Goal: Subscribe to service/newsletter

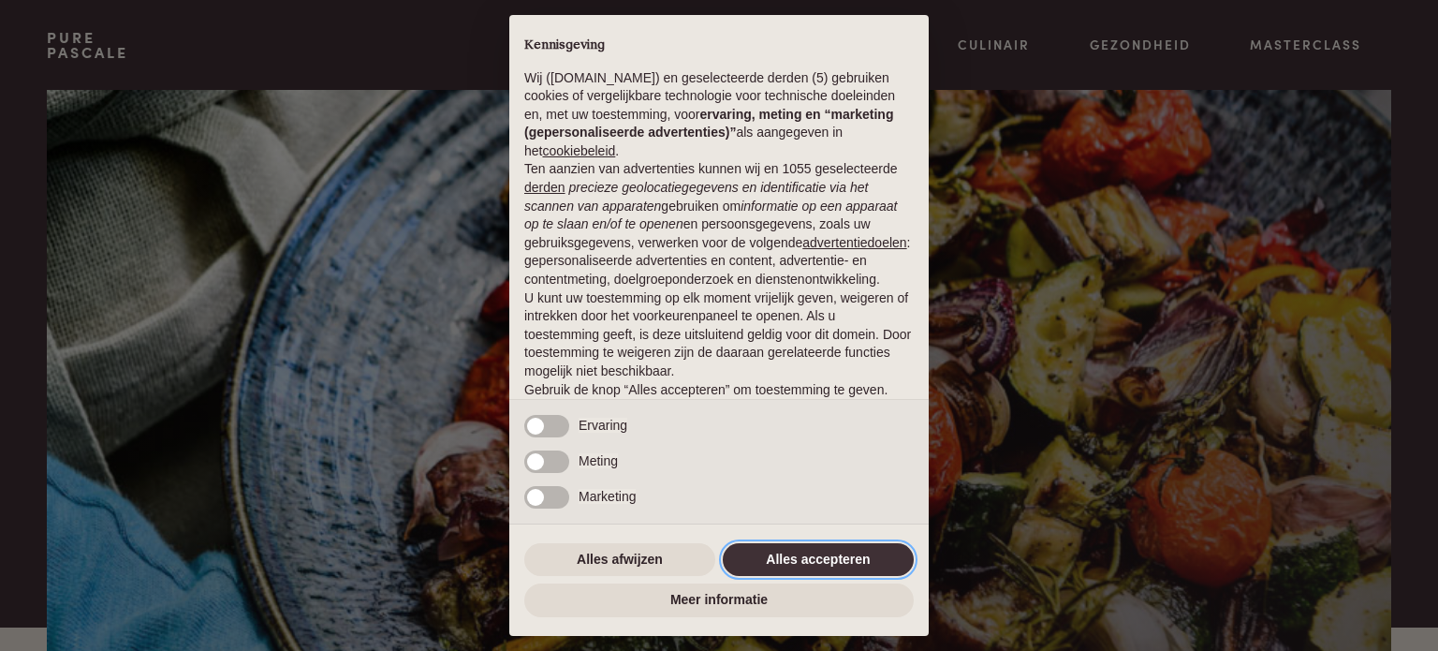
drag, startPoint x: 847, startPoint y: 558, endPoint x: 877, endPoint y: 551, distance: 30.9
click at [847, 558] on button "Alles accepteren" at bounding box center [818, 560] width 191 height 34
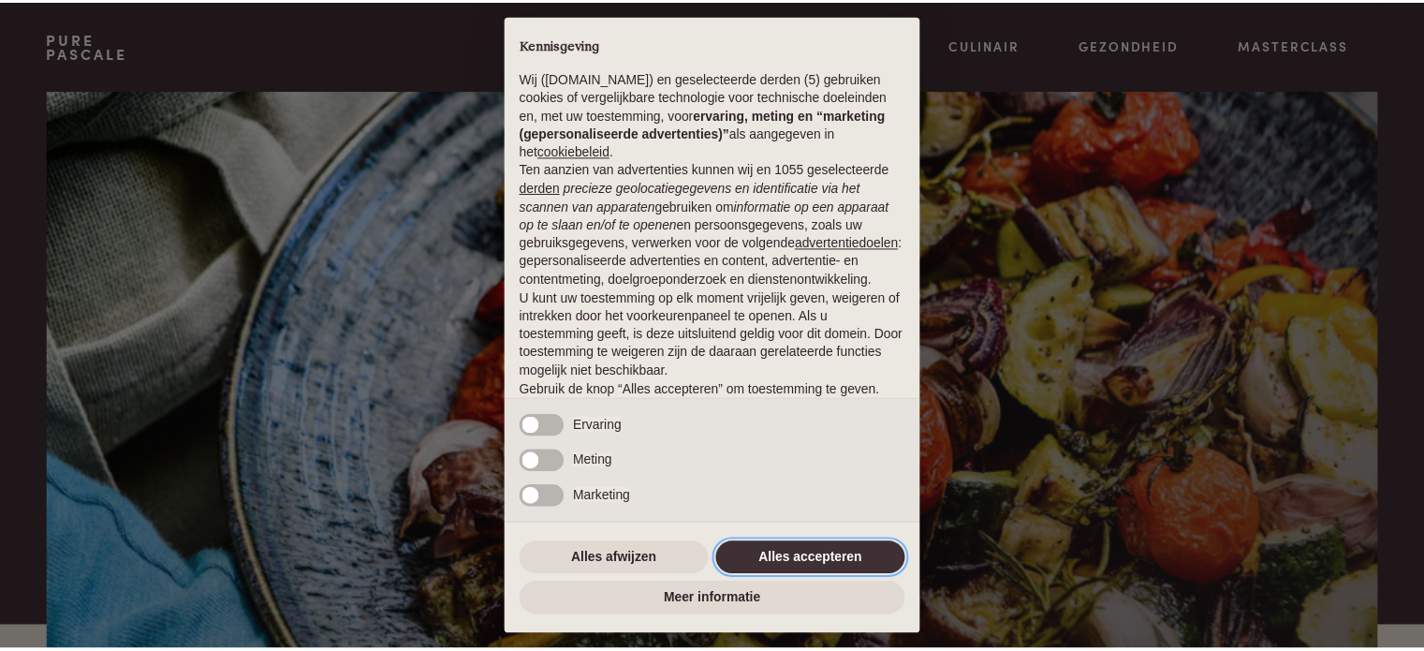
scroll to position [101, 0]
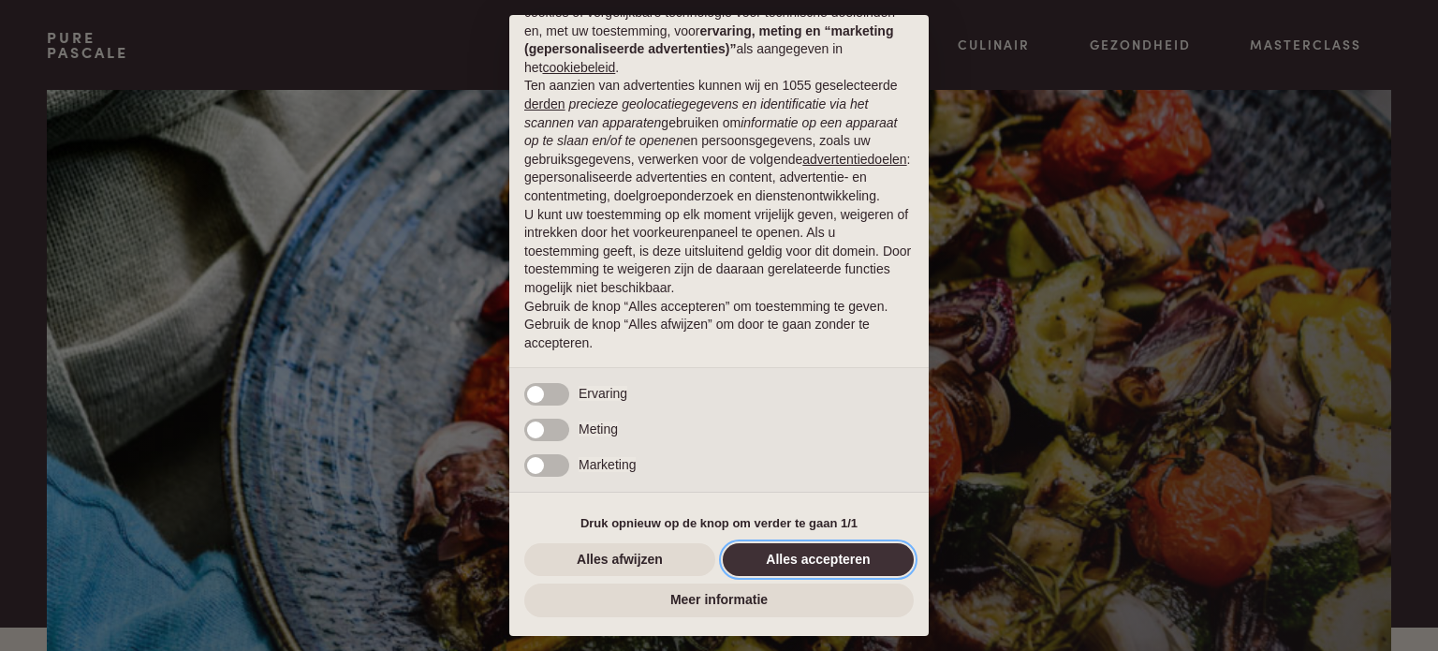
click at [804, 561] on button "Alles accepteren" at bounding box center [818, 560] width 191 height 34
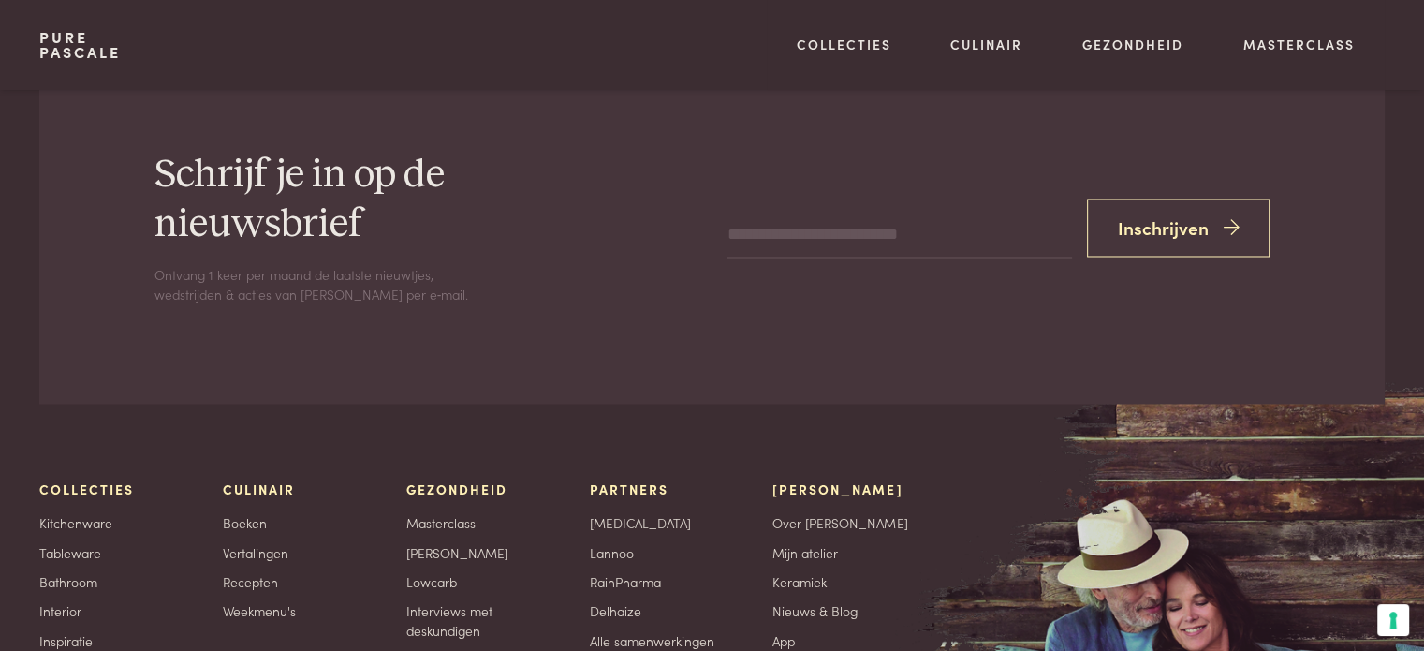
scroll to position [3184, 0]
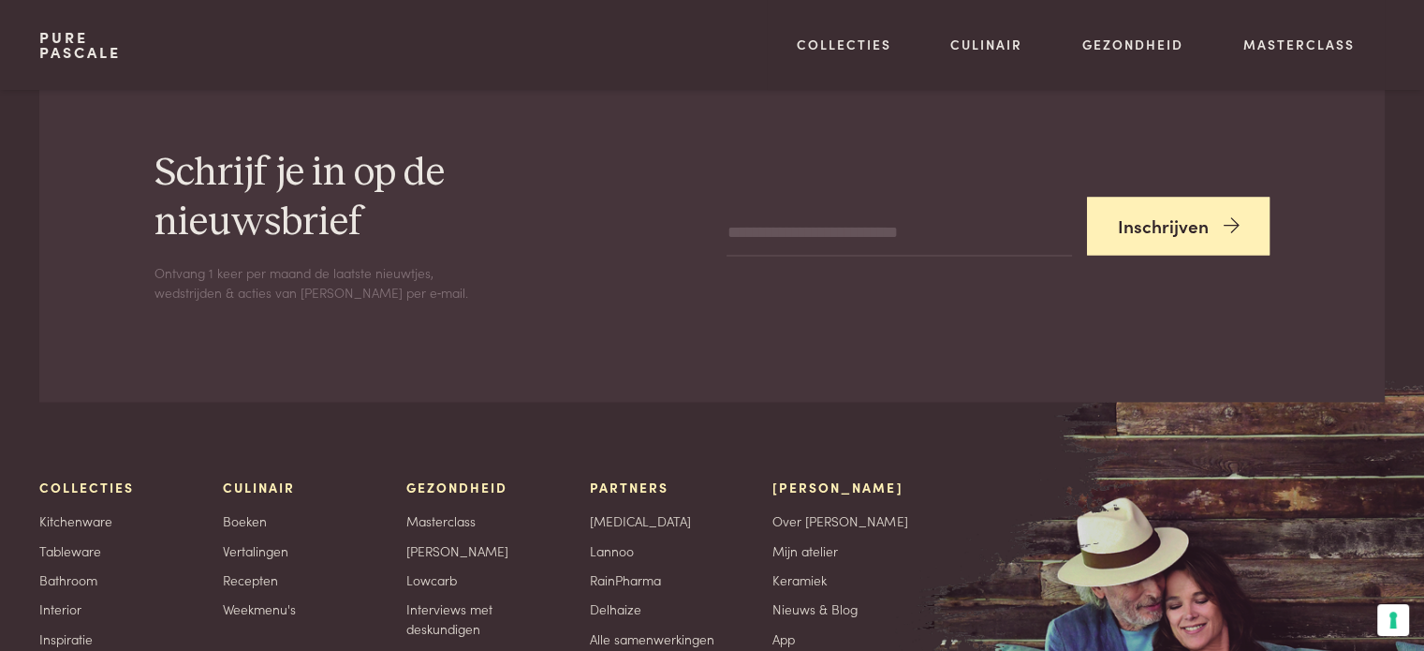
click at [1179, 220] on button "Inschrijven" at bounding box center [1179, 226] width 184 height 59
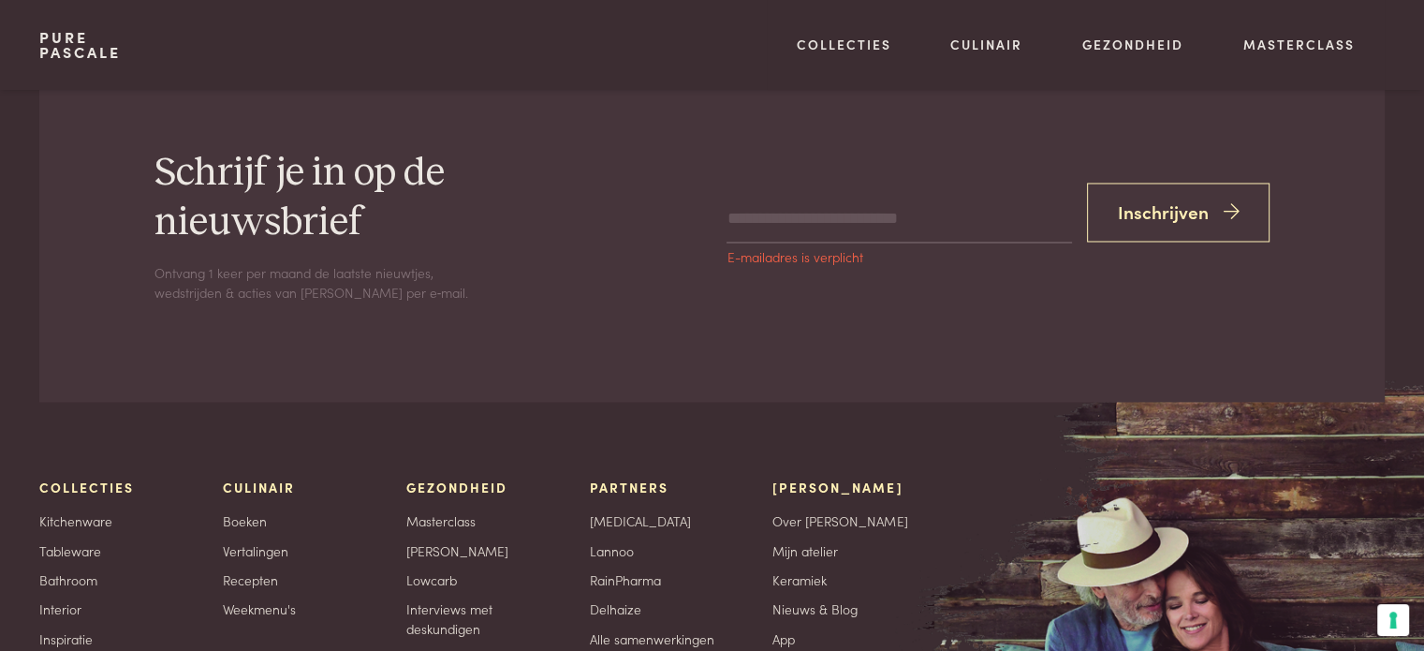
click at [760, 228] on input "email" at bounding box center [899, 220] width 345 height 45
type input "**********"
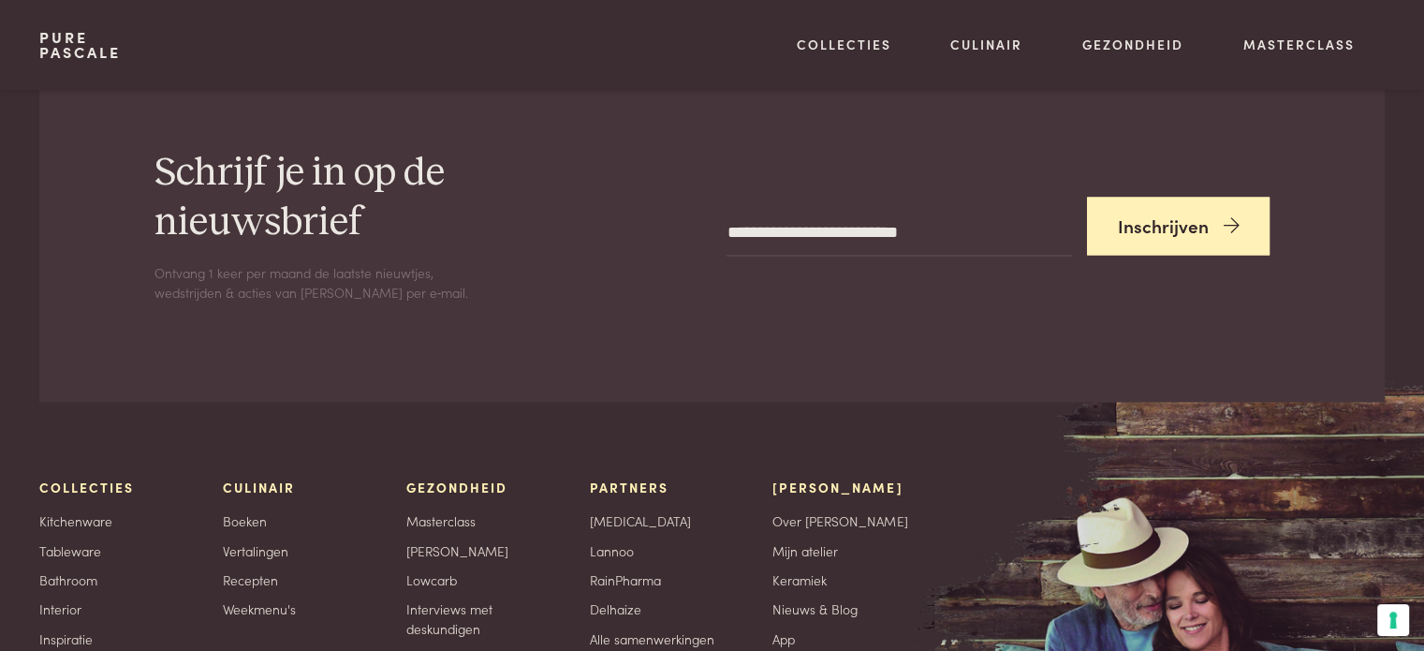
click at [1197, 233] on button "Inschrijven" at bounding box center [1179, 226] width 184 height 59
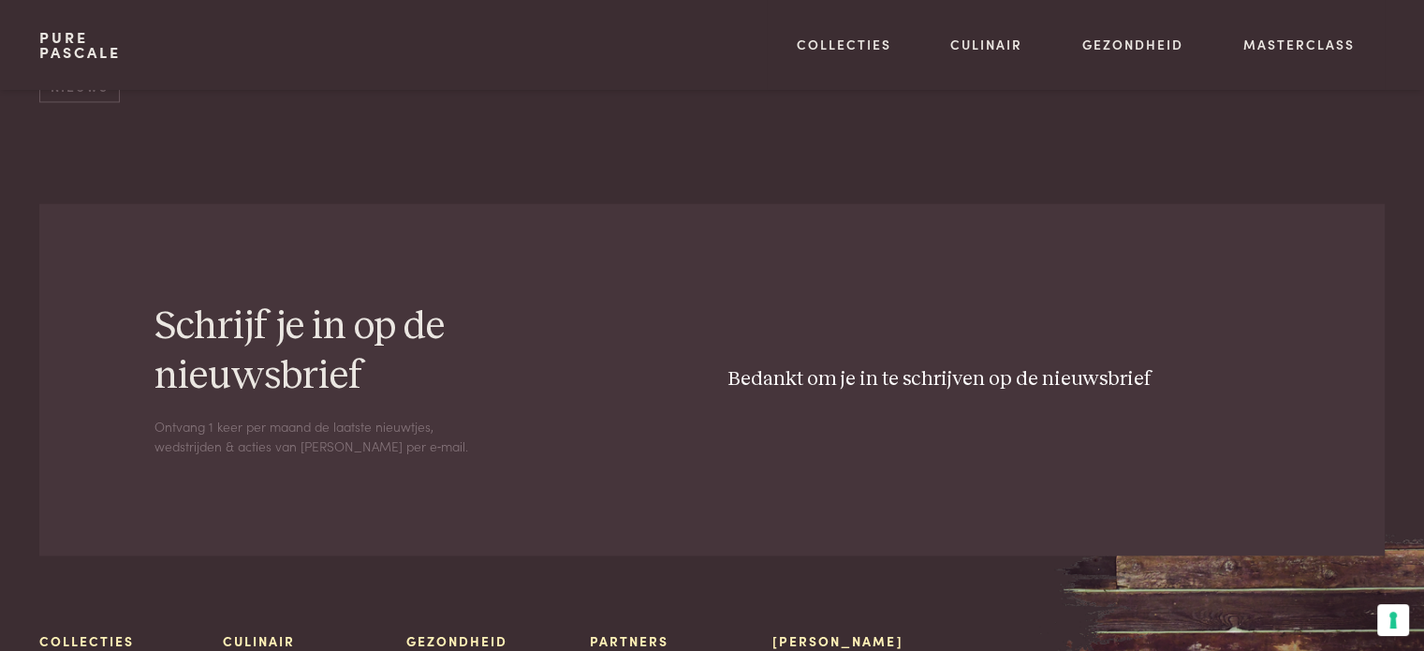
scroll to position [2809, 0]
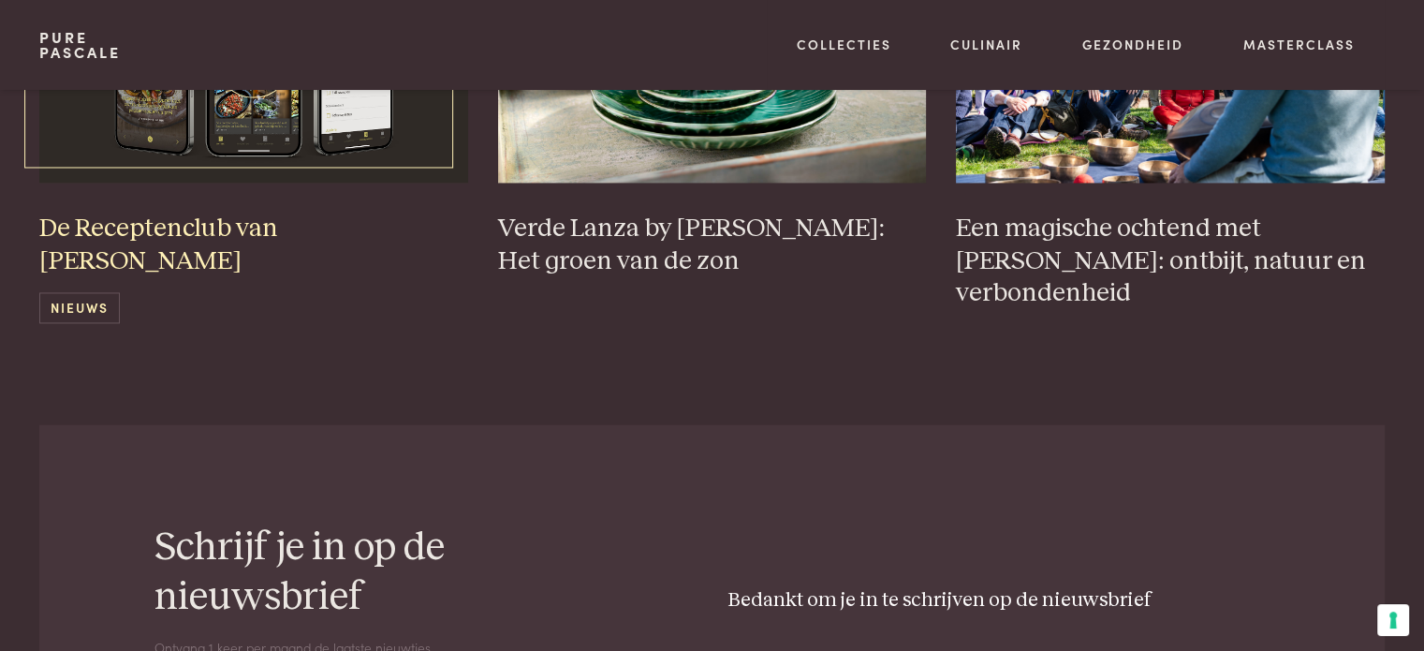
click at [57, 292] on span "Nieuws" at bounding box center [79, 307] width 80 height 31
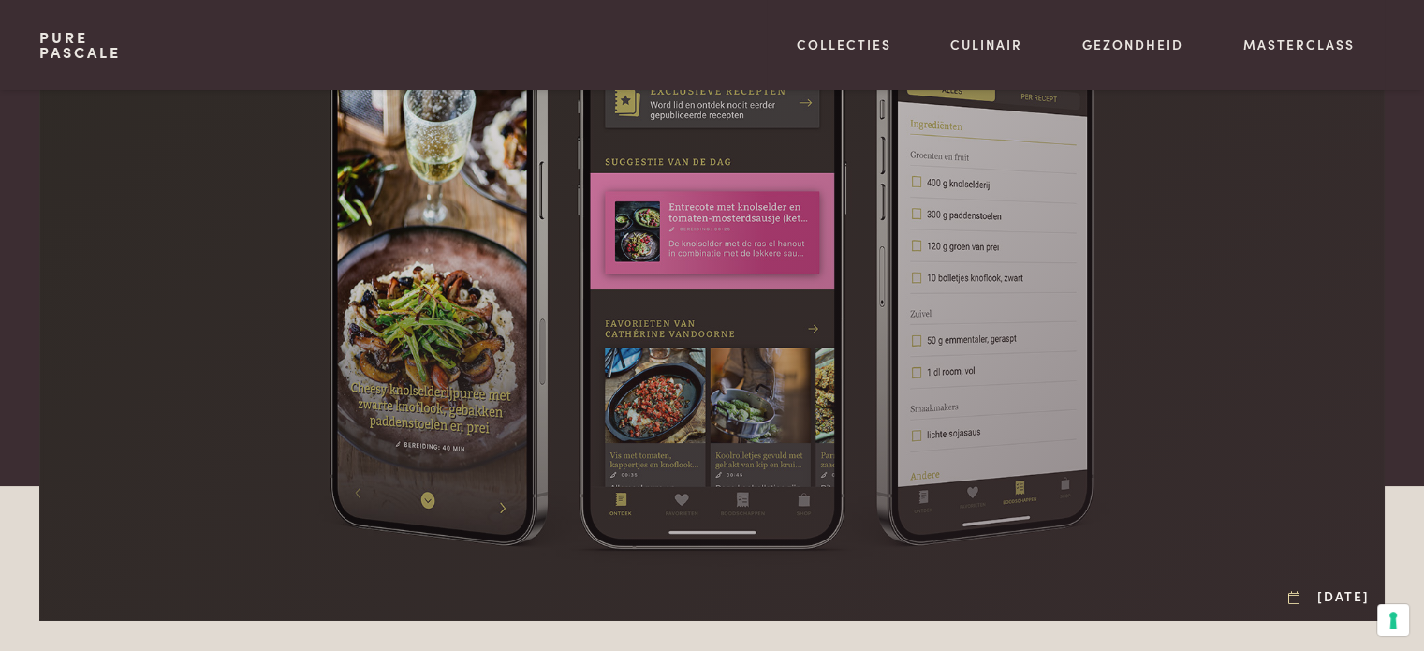
scroll to position [468, 0]
